Goal: Task Accomplishment & Management: Use online tool/utility

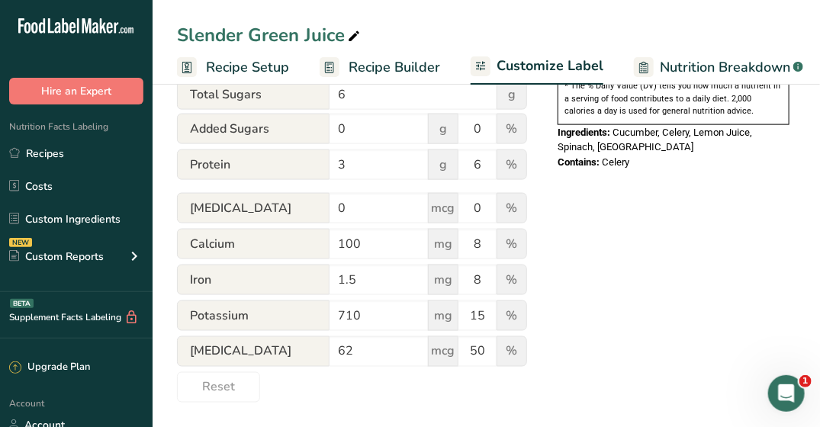
scroll to position [0, 489]
click at [256, 75] on span "Recipe Setup" at bounding box center [247, 67] width 83 height 21
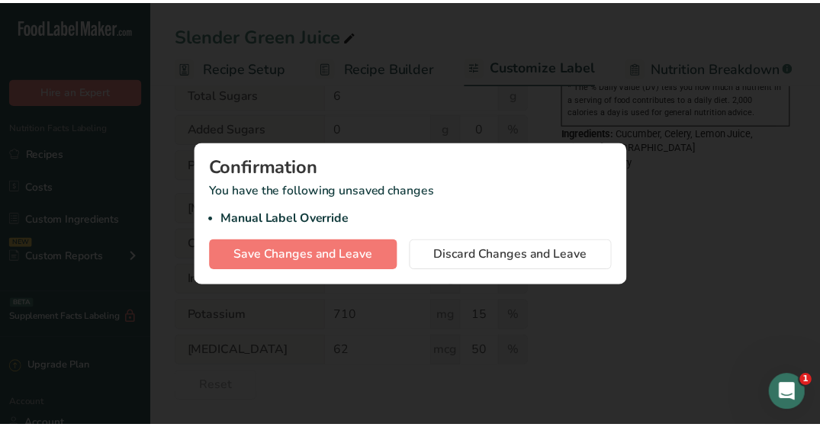
scroll to position [0, 5]
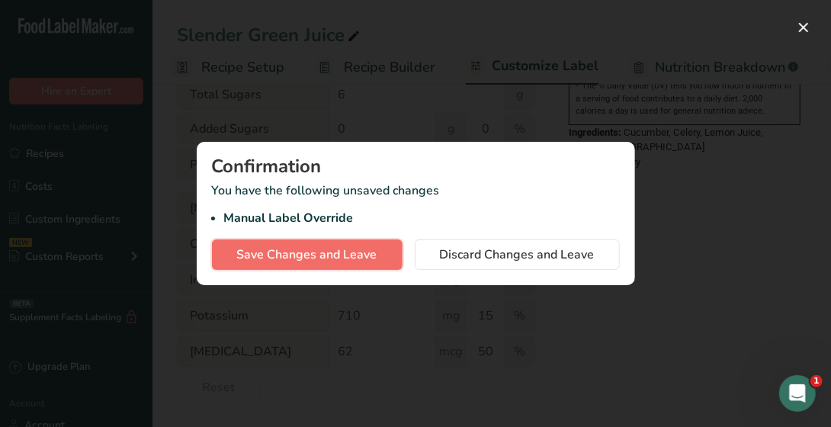
click at [311, 262] on span "Save Changes and Leave" at bounding box center [307, 255] width 140 height 18
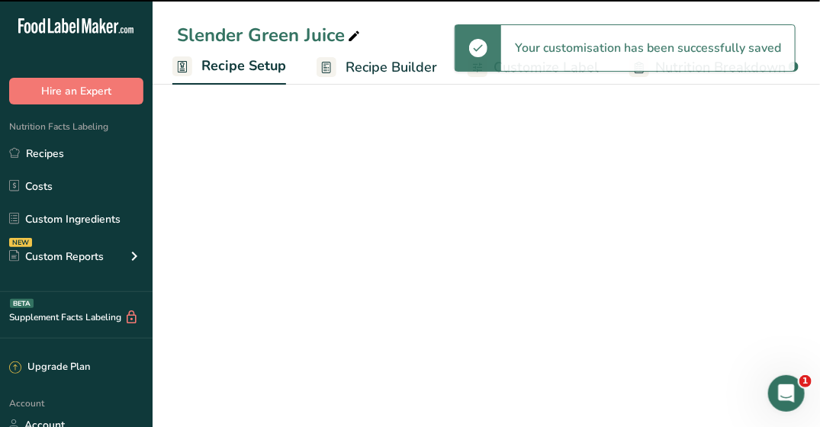
select select "22"
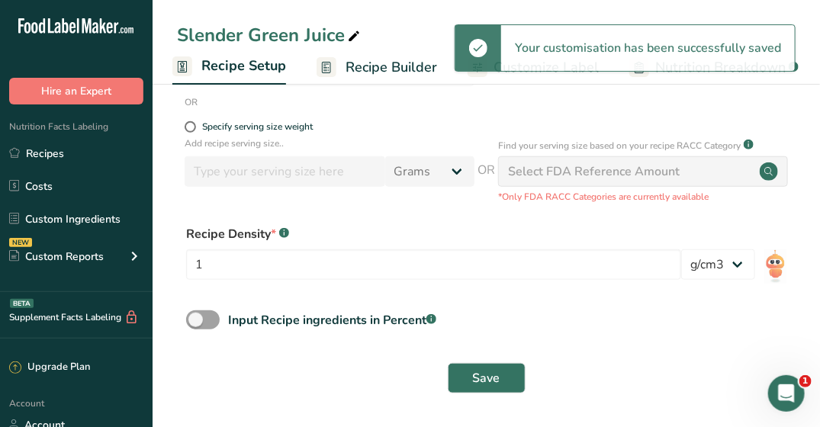
scroll to position [327, 0]
click at [380, 60] on span "Recipe Builder" at bounding box center [390, 67] width 91 height 21
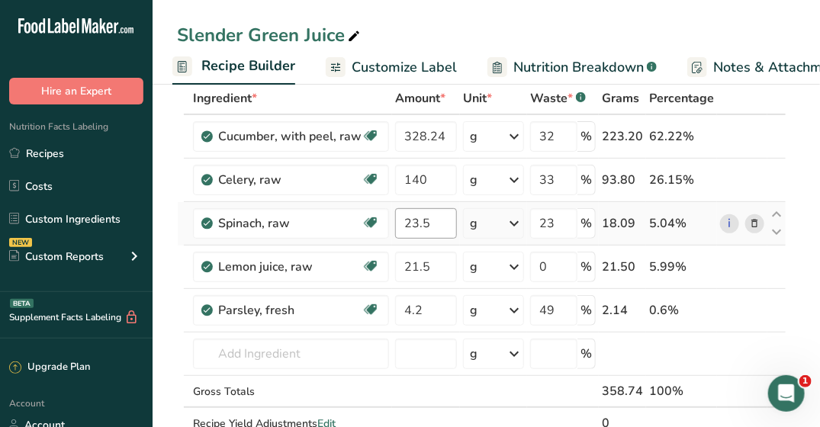
scroll to position [229, 0]
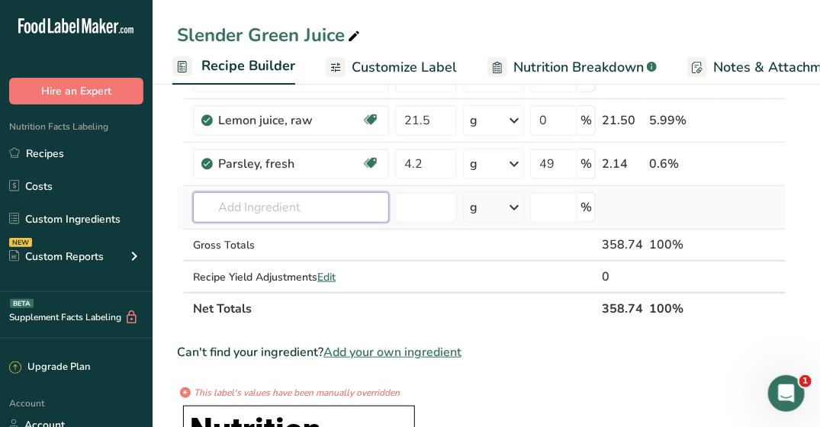
click at [273, 195] on input "text" at bounding box center [291, 207] width 196 height 30
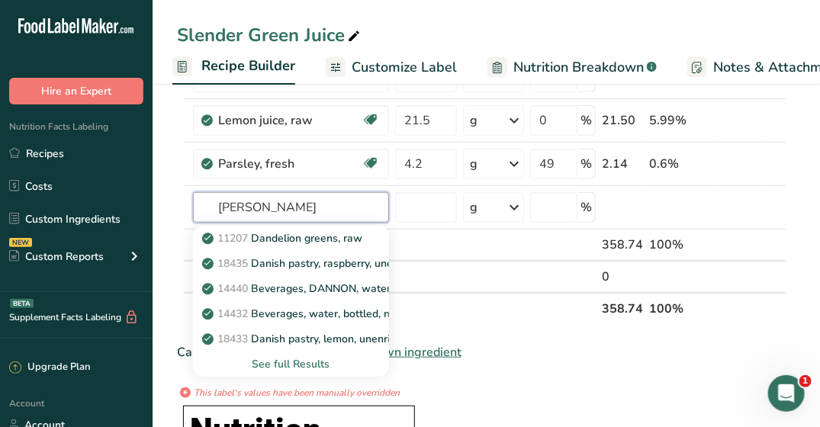
type input "[PERSON_NAME]"
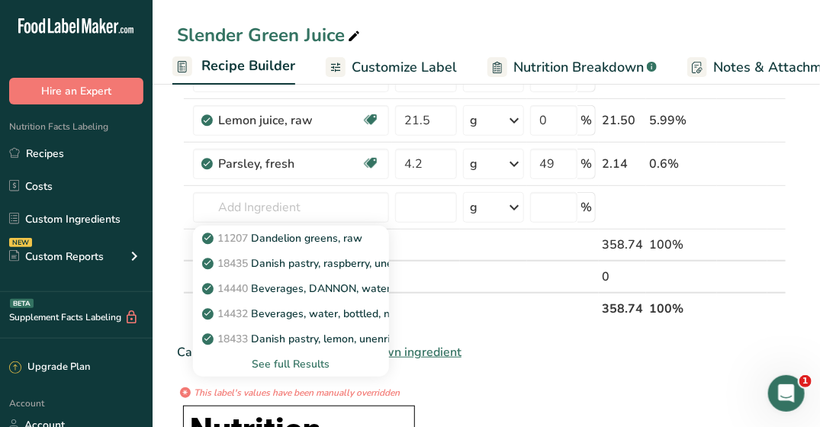
click at [511, 349] on div "Can't find your ingredient? Add your own ingredient" at bounding box center [481, 352] width 609 height 18
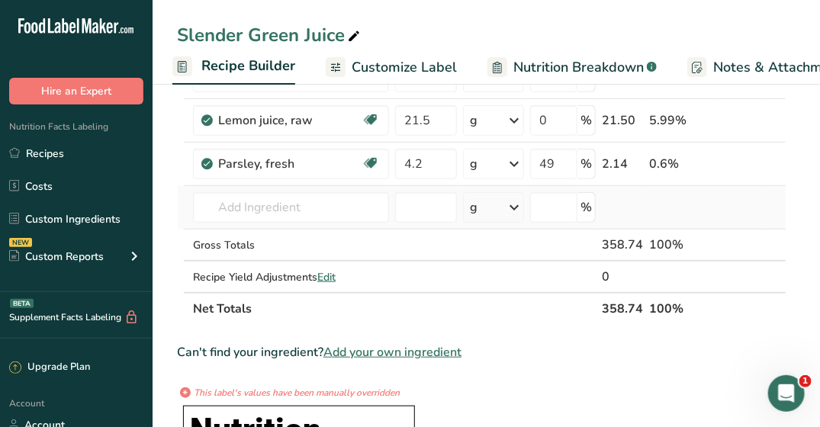
scroll to position [0, 0]
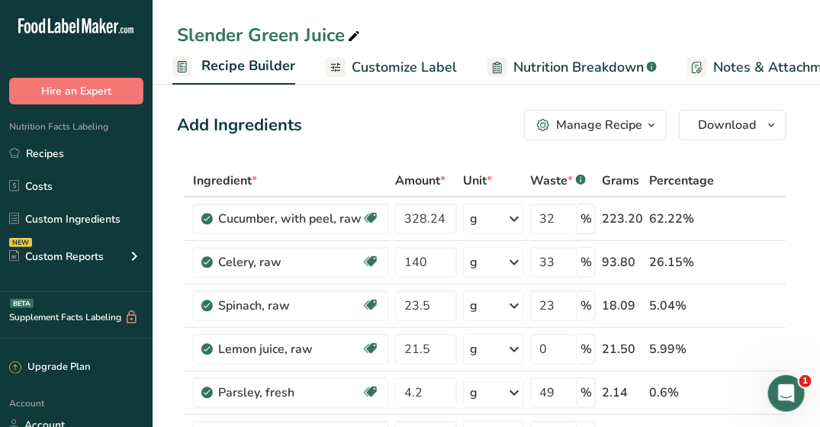
click at [647, 125] on icon "button" at bounding box center [651, 125] width 12 height 19
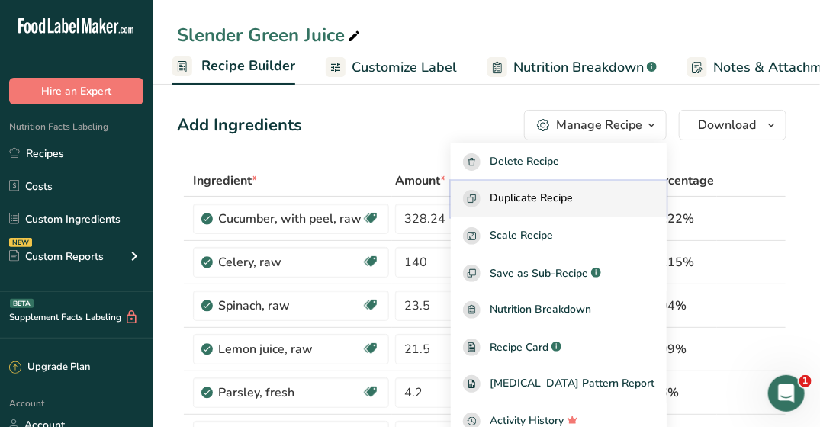
click at [523, 192] on span "Duplicate Recipe" at bounding box center [530, 199] width 83 height 18
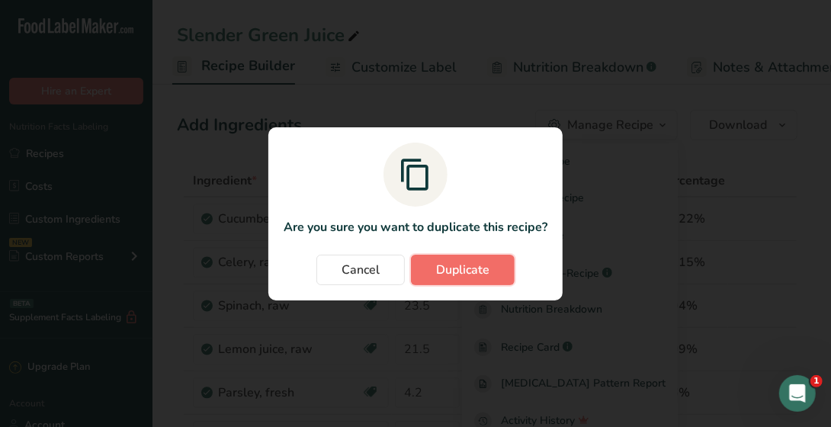
click at [433, 267] on button "Duplicate" at bounding box center [463, 270] width 104 height 30
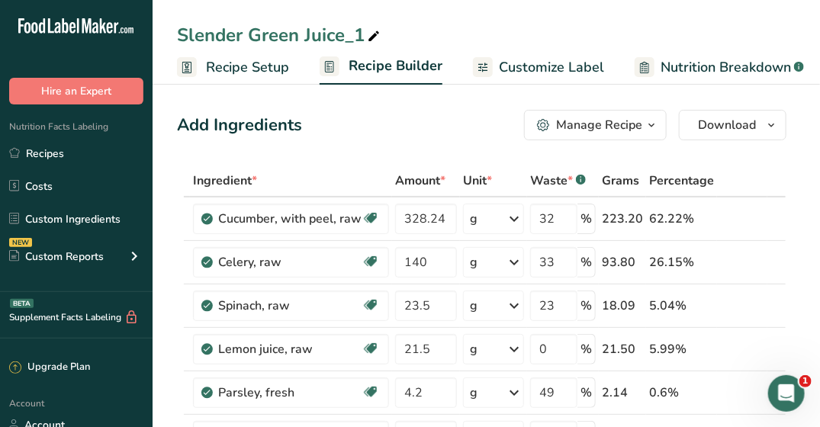
click at [362, 31] on div "Slender Green Juice_1" at bounding box center [280, 34] width 206 height 27
drag, startPoint x: 362, startPoint y: 31, endPoint x: 174, endPoint y: 26, distance: 188.4
click at [174, 26] on div "Slender Green Juice_1" at bounding box center [485, 34] width 667 height 27
type input "Deep Clean"
click at [470, 11] on div "Deep Clean Recipe Setup Recipe Builder Customize Label Nutrition Breakdown .a-a…" at bounding box center [485, 42] width 667 height 85
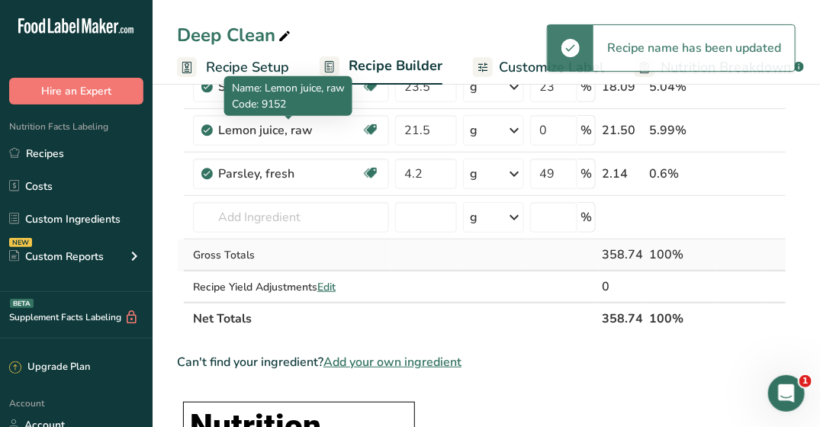
scroll to position [152, 0]
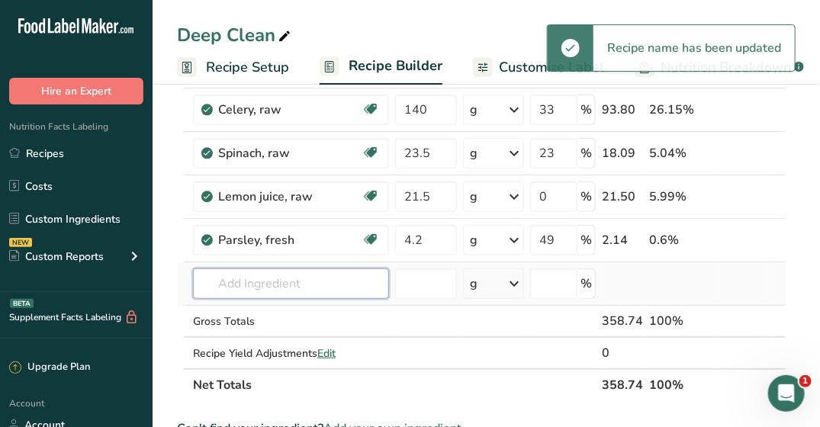
click at [290, 289] on input "text" at bounding box center [291, 283] width 196 height 30
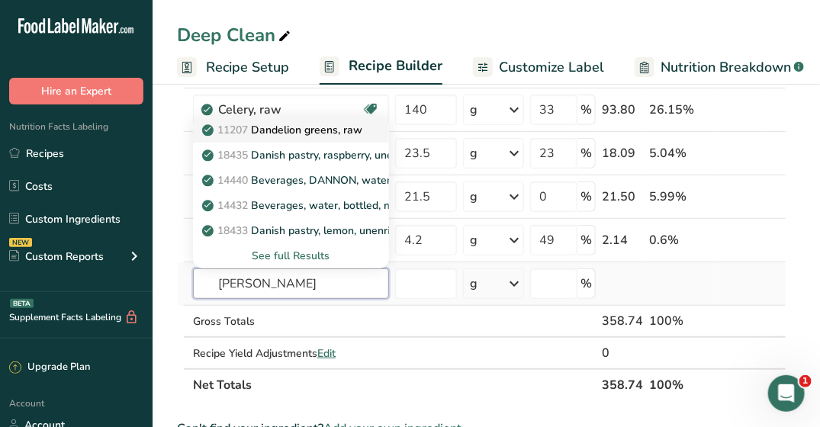
type input "[PERSON_NAME]"
click at [366, 135] on link "11207 Dandelion greens, raw" at bounding box center [291, 129] width 196 height 25
type input "Dandelion greens, raw"
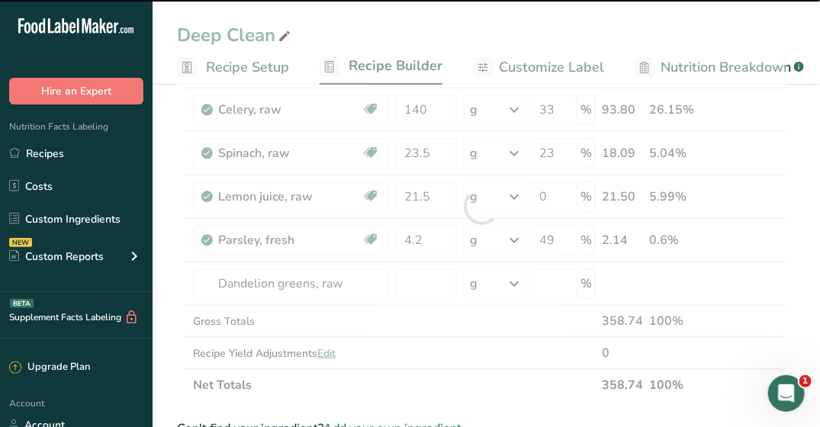
type input "0"
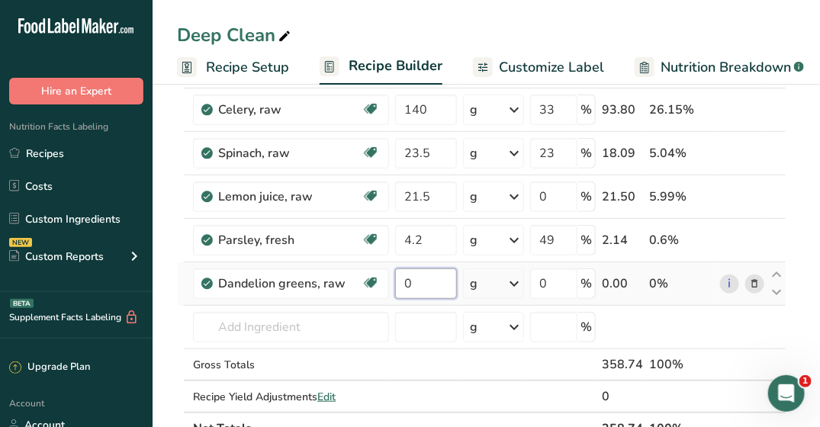
click at [395, 292] on input "0" at bounding box center [426, 283] width 62 height 30
type input "1"
type input "20"
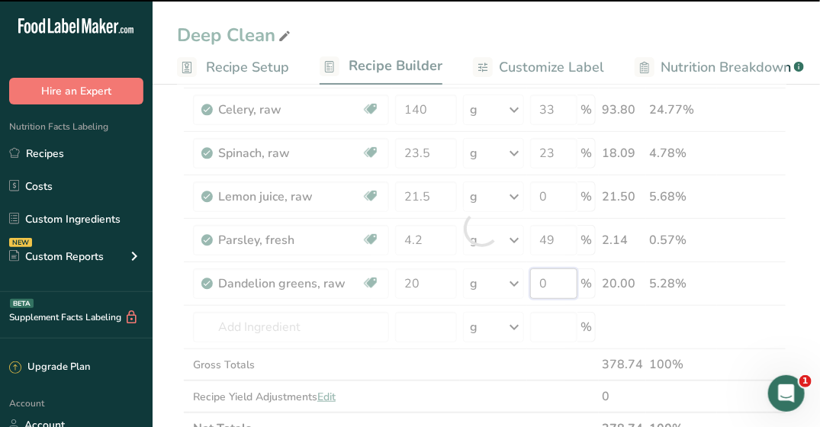
drag, startPoint x: 555, startPoint y: 280, endPoint x: 505, endPoint y: 284, distance: 49.7
click at [505, 284] on div "Ingredient * Amount * Unit * Waste * .a-a{fill:#347362;}.b-a{fill:#fff;} Grams …" at bounding box center [481, 228] width 609 height 432
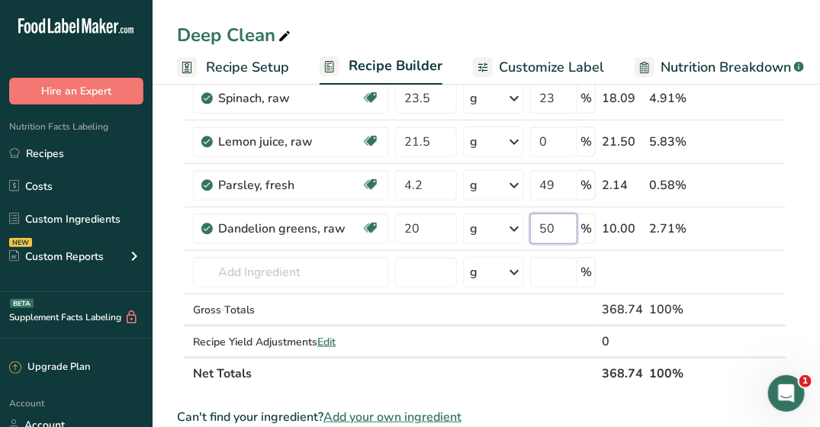
scroll to position [229, 0]
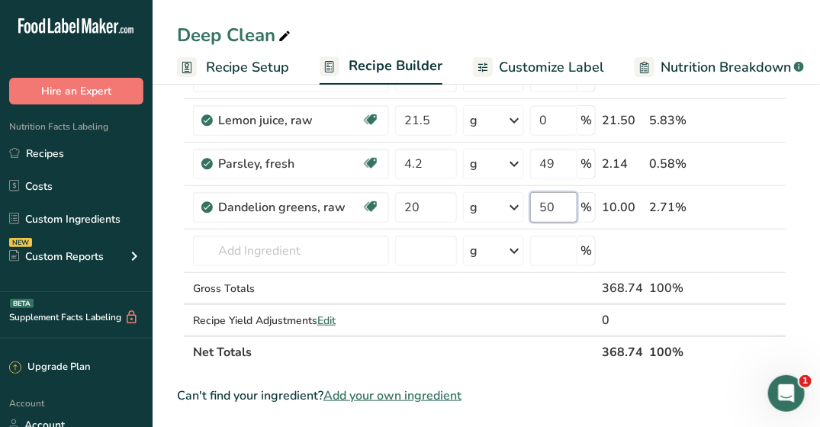
type input "50"
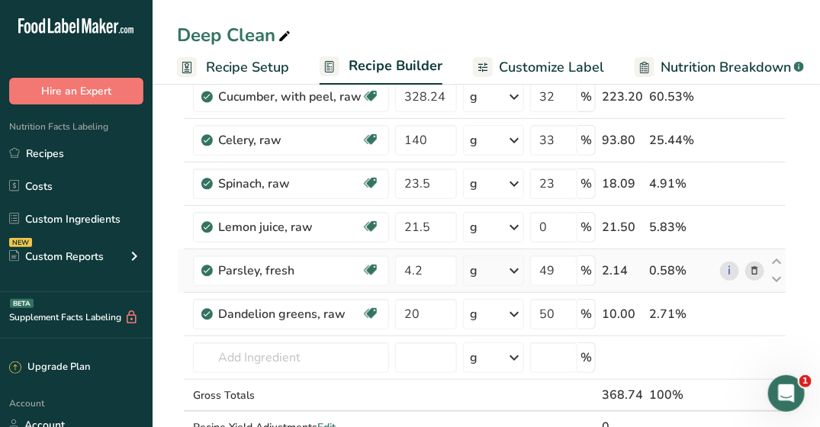
scroll to position [152, 0]
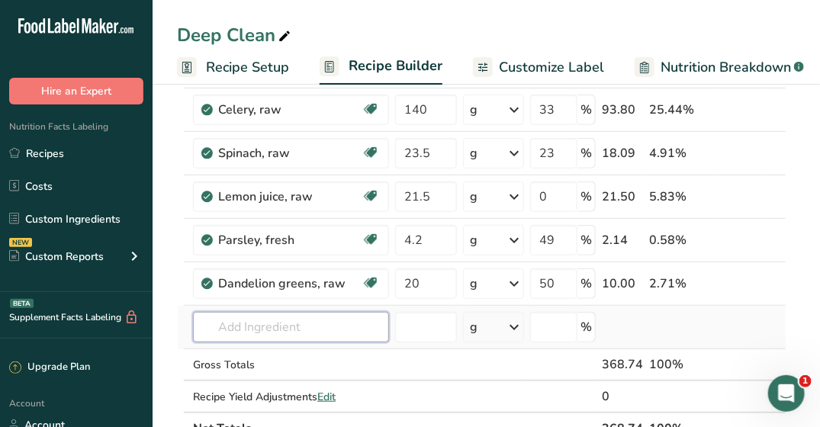
click at [342, 330] on input "text" at bounding box center [291, 327] width 196 height 30
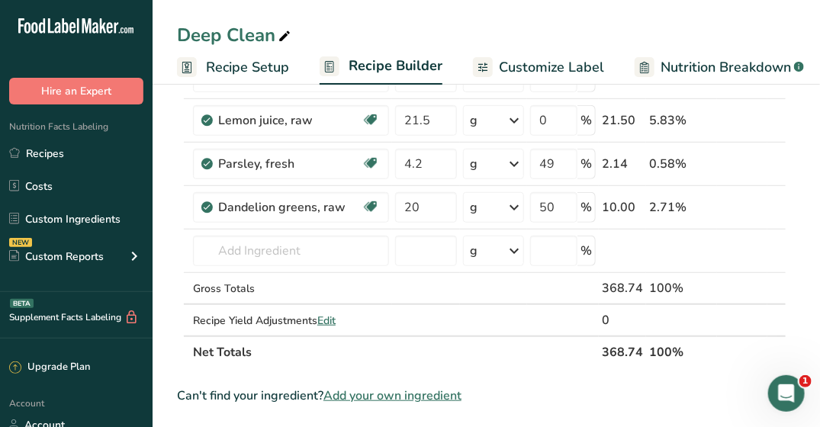
click at [718, 55] on link "Nutrition Breakdown .a-a{fill:#347362;}.b-a{fill:#fff;}" at bounding box center [718, 67] width 169 height 34
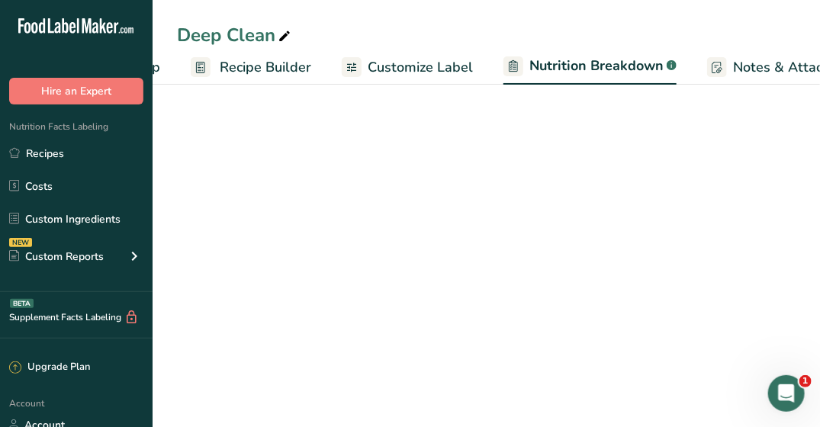
select select "Calories"
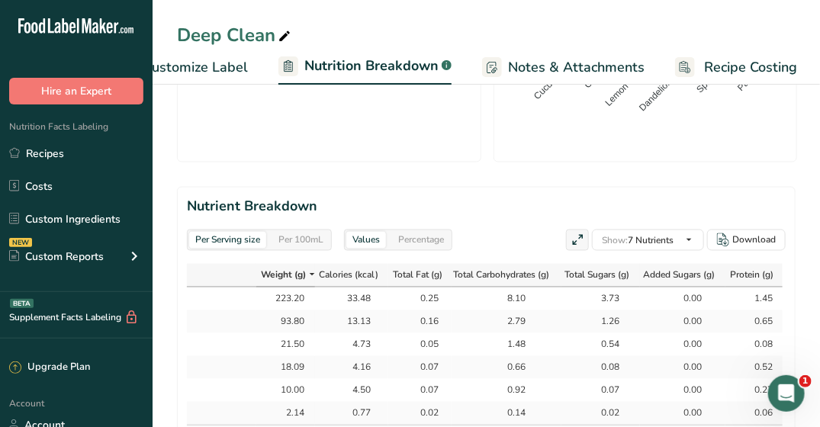
scroll to position [686, 0]
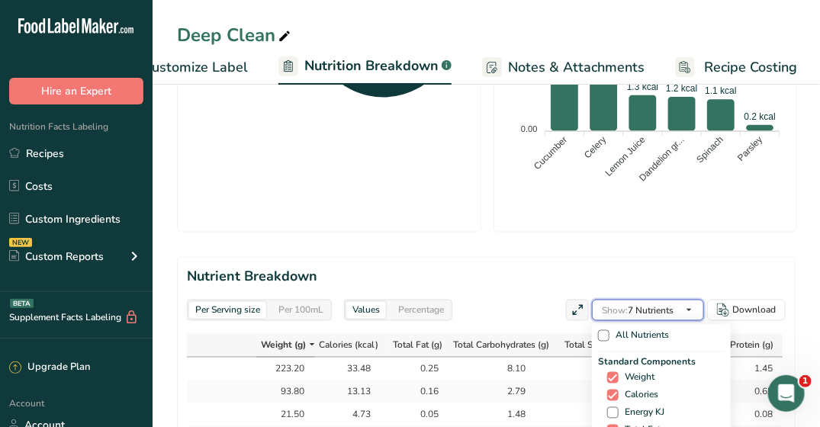
click at [696, 309] on span "button" at bounding box center [688, 310] width 18 height 18
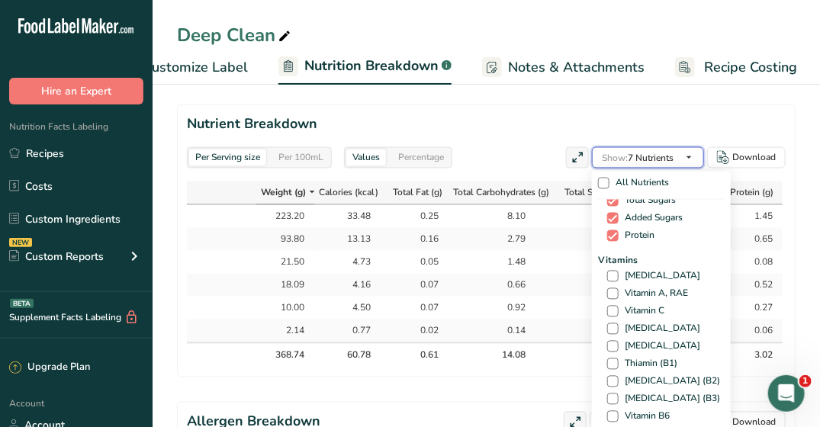
scroll to position [229, 0]
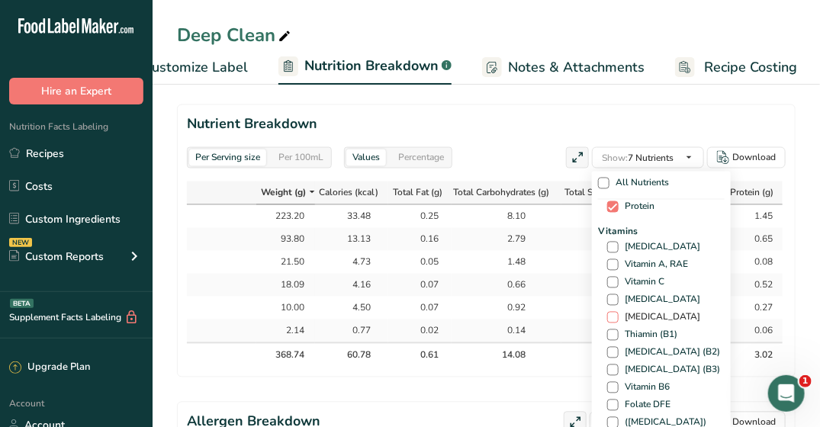
click at [614, 315] on span at bounding box center [612, 317] width 11 height 11
click at [614, 315] on input "[MEDICAL_DATA]" at bounding box center [612, 318] width 10 height 10
checkbox input "true"
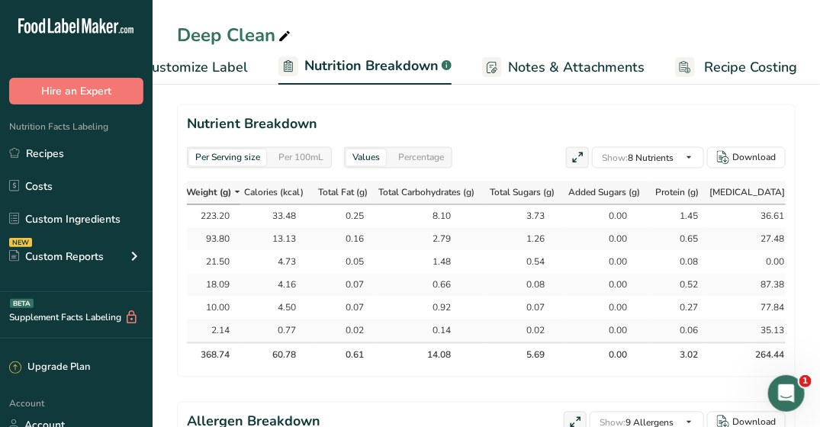
scroll to position [0, 229]
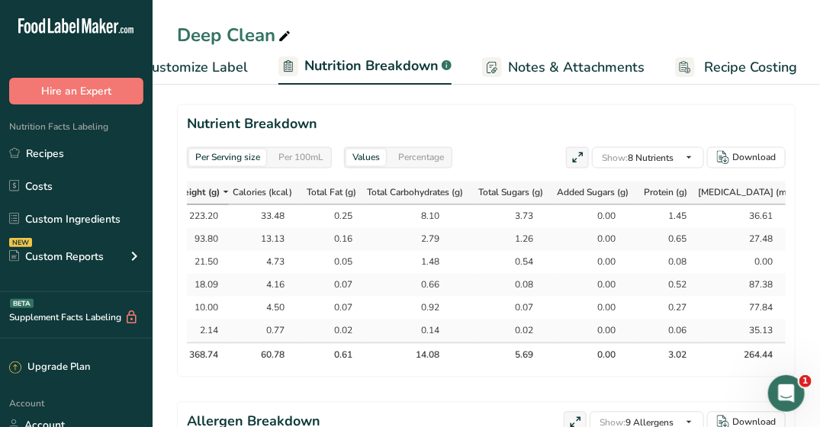
click at [489, 137] on section "Nutrient Breakdown Per Serving size Per 100mL Values Percentage Show: 8 Nutrien…" at bounding box center [486, 240] width 618 height 273
click at [182, 62] on span "Customize Label" at bounding box center [195, 67] width 105 height 21
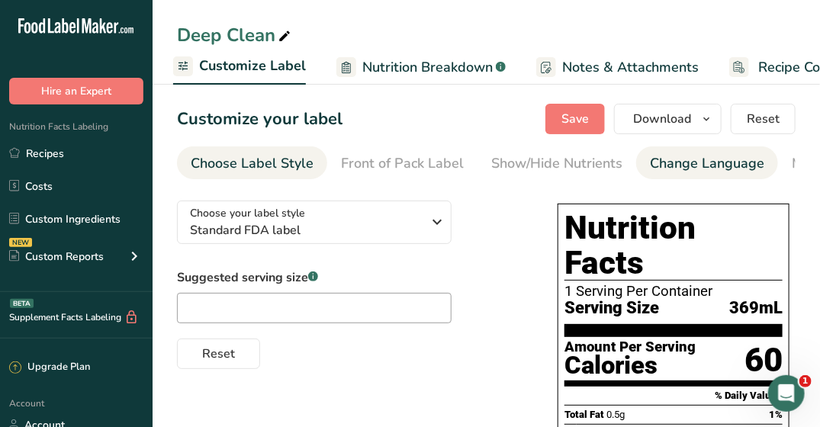
click at [669, 162] on div "Change Language" at bounding box center [707, 163] width 114 height 21
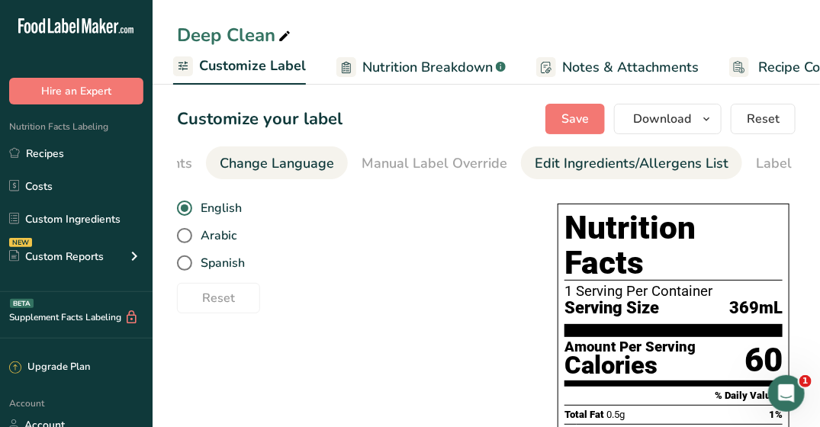
scroll to position [0, 454]
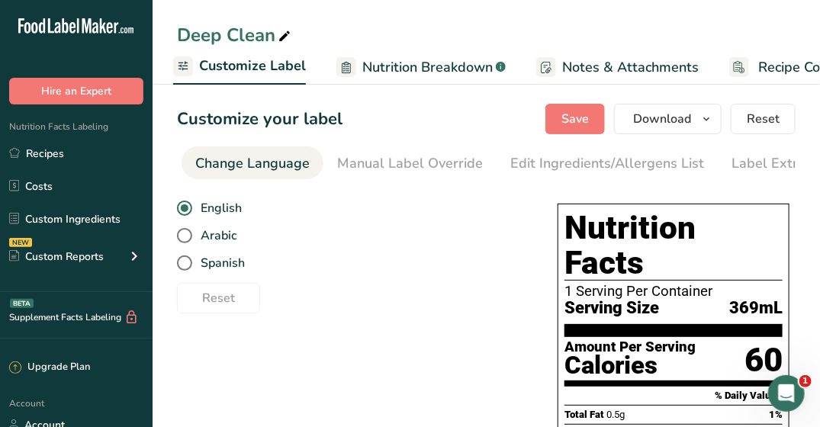
click at [233, 159] on div "Change Language" at bounding box center [252, 163] width 114 height 21
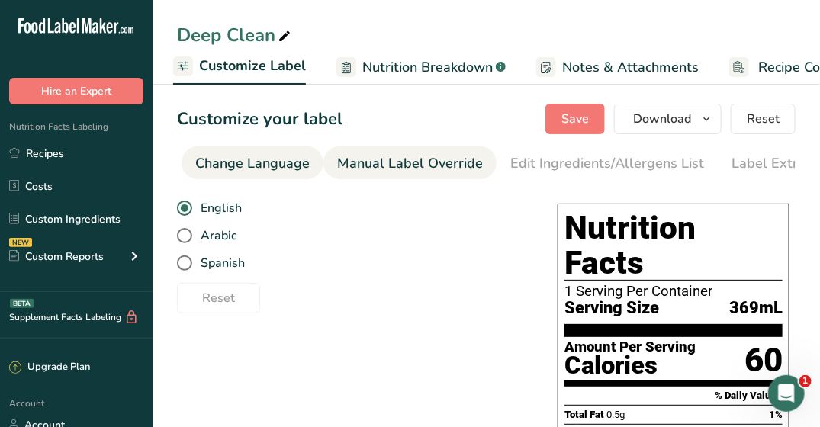
click at [358, 164] on div "Manual Label Override" at bounding box center [410, 163] width 146 height 21
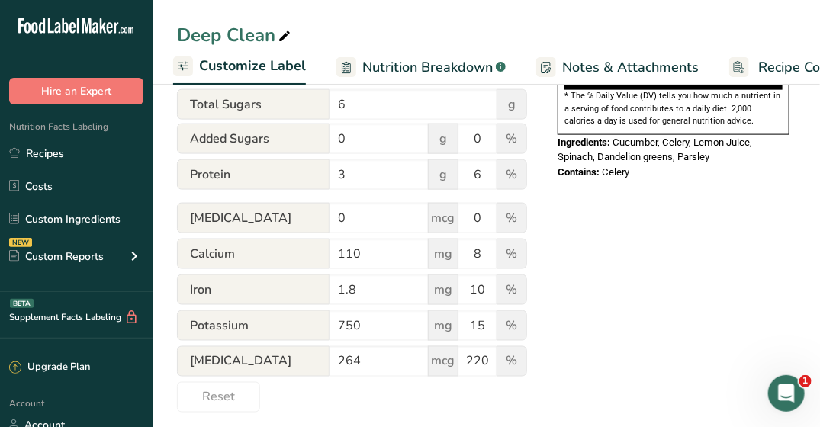
scroll to position [624, 0]
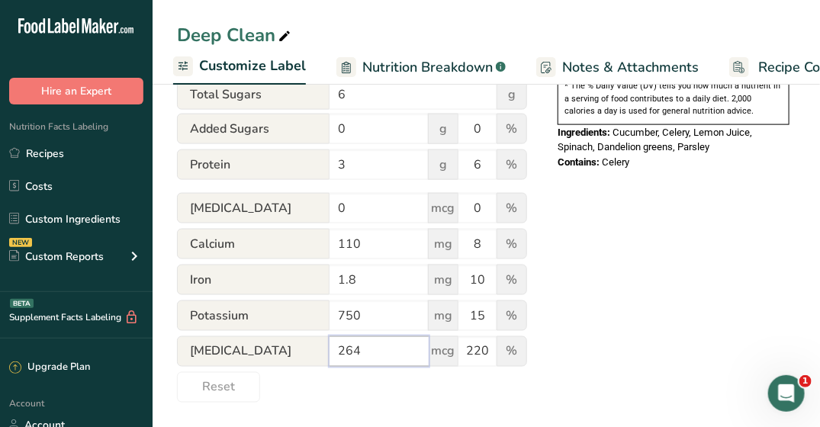
drag, startPoint x: 364, startPoint y: 351, endPoint x: 325, endPoint y: 353, distance: 38.9
click at [325, 353] on div "[MEDICAL_DATA] 264 mcg 220 %" at bounding box center [352, 352] width 350 height 32
click at [438, 395] on form "Serving 1 Serving Per Container Serving Size 369mL Calories 60 kcal Total Fat 0…" at bounding box center [352, 60] width 350 height 683
drag, startPoint x: 378, startPoint y: 355, endPoint x: 325, endPoint y: 347, distance: 53.9
click at [325, 347] on div "[MEDICAL_DATA] 264 mcg 220 %" at bounding box center [352, 352] width 350 height 32
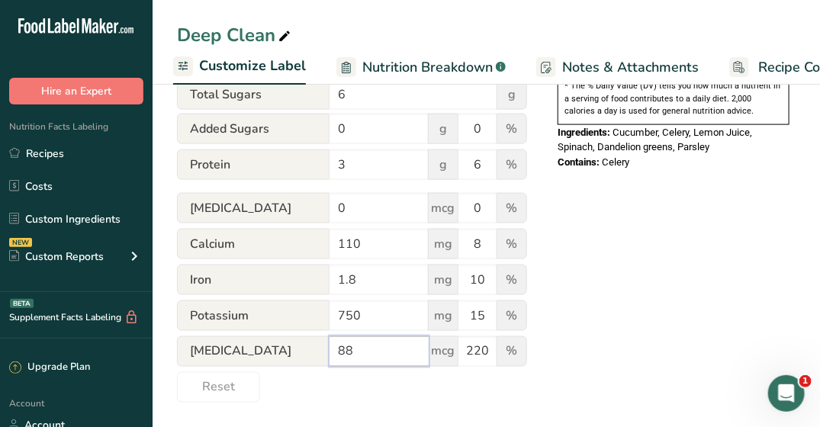
type input "88"
drag, startPoint x: 467, startPoint y: 352, endPoint x: 510, endPoint y: 350, distance: 43.5
click at [510, 350] on div "[MEDICAL_DATA] 88 mcg 220 %" at bounding box center [352, 352] width 350 height 32
type input "70"
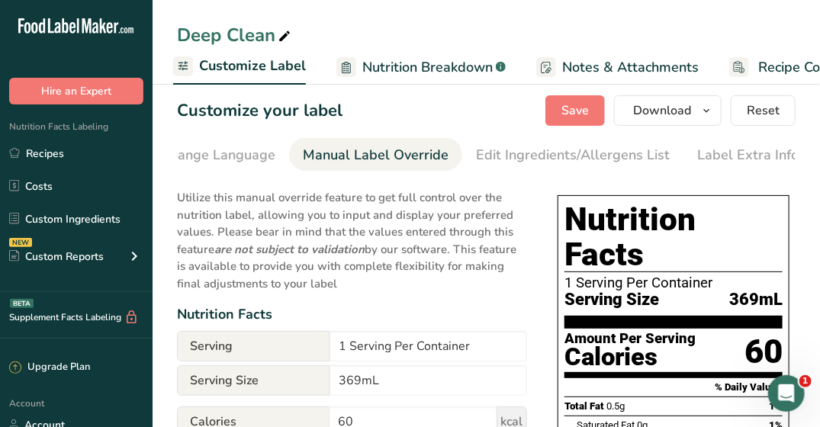
scroll to position [0, 0]
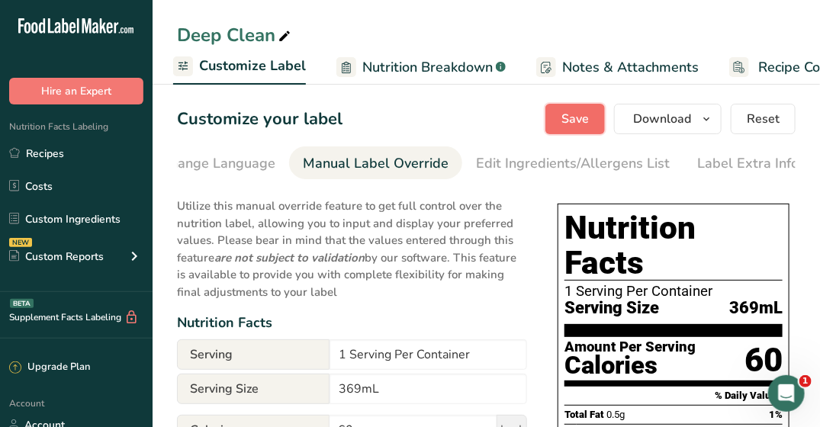
click at [579, 122] on span "Save" at bounding box center [574, 119] width 27 height 18
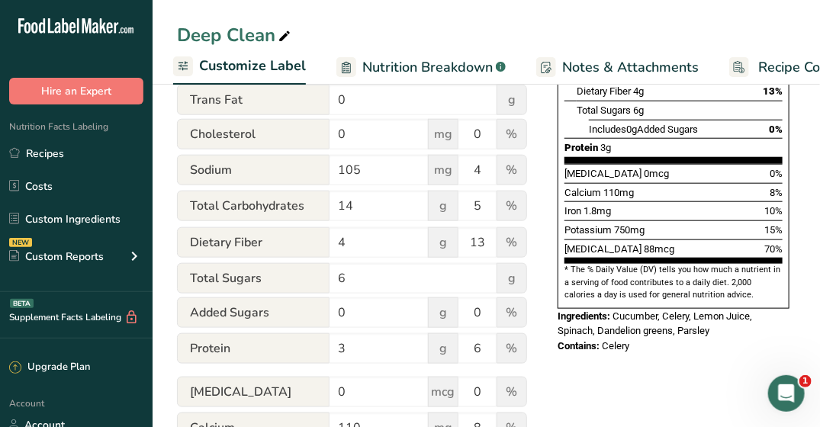
scroll to position [457, 0]
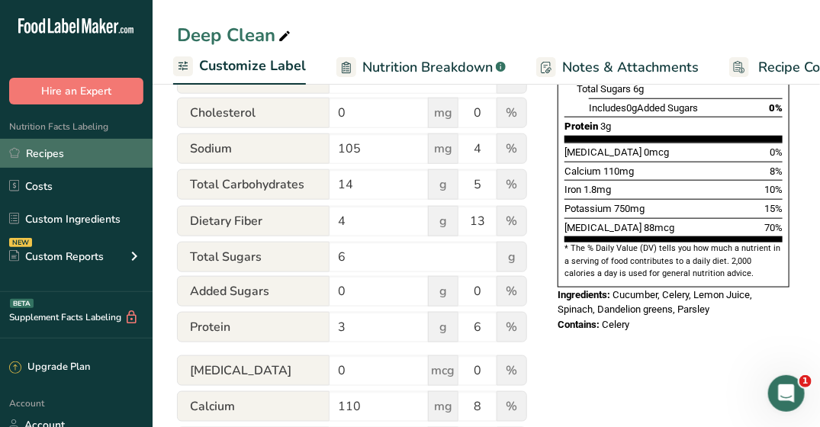
click at [100, 149] on link "Recipes" at bounding box center [76, 153] width 152 height 29
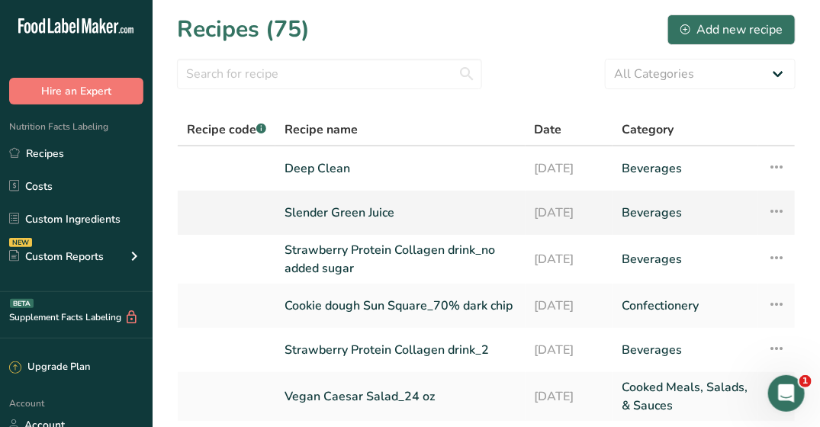
click at [319, 207] on link "Slender Green Juice" at bounding box center [400, 213] width 232 height 32
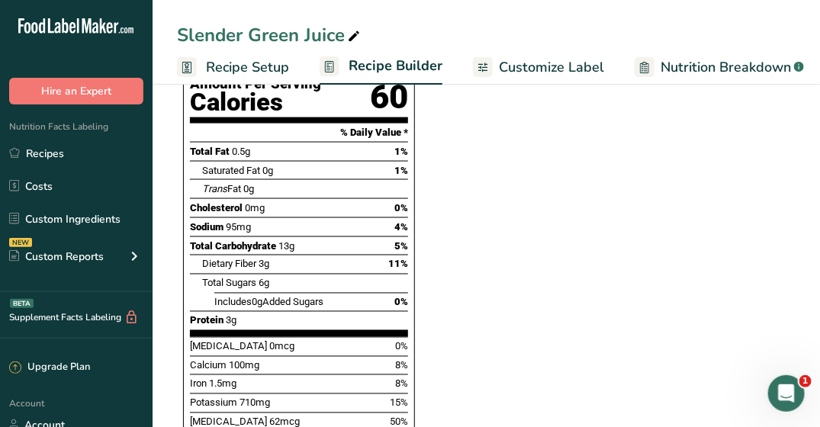
scroll to position [762, 0]
